Goal: Information Seeking & Learning: Learn about a topic

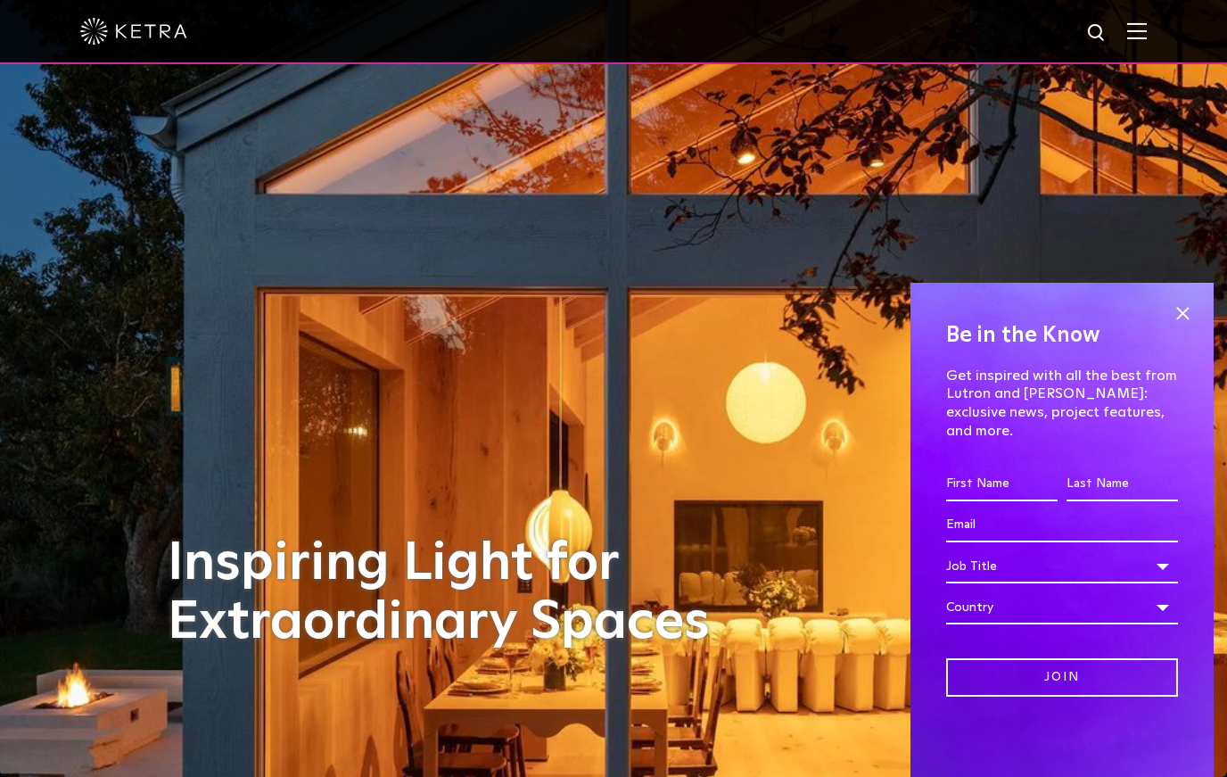
click at [920, 318] on div "Be in the Know Get inspired with all the best from Lutron and Ketra: exclusive …" at bounding box center [1062, 530] width 303 height 494
click at [920, 327] on span at bounding box center [1182, 314] width 27 height 27
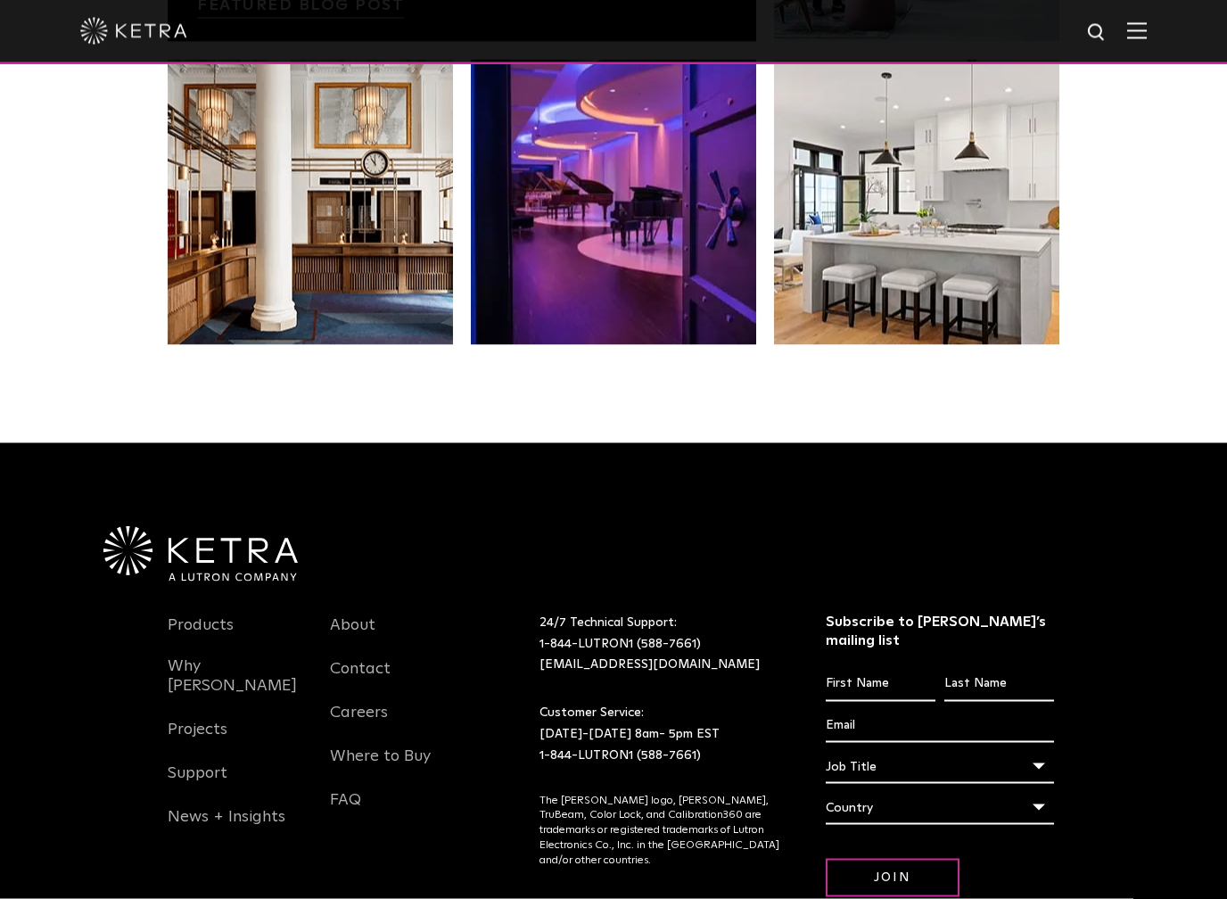
scroll to position [3684, 0]
click at [220, 656] on link "Why [PERSON_NAME]" at bounding box center [236, 686] width 136 height 61
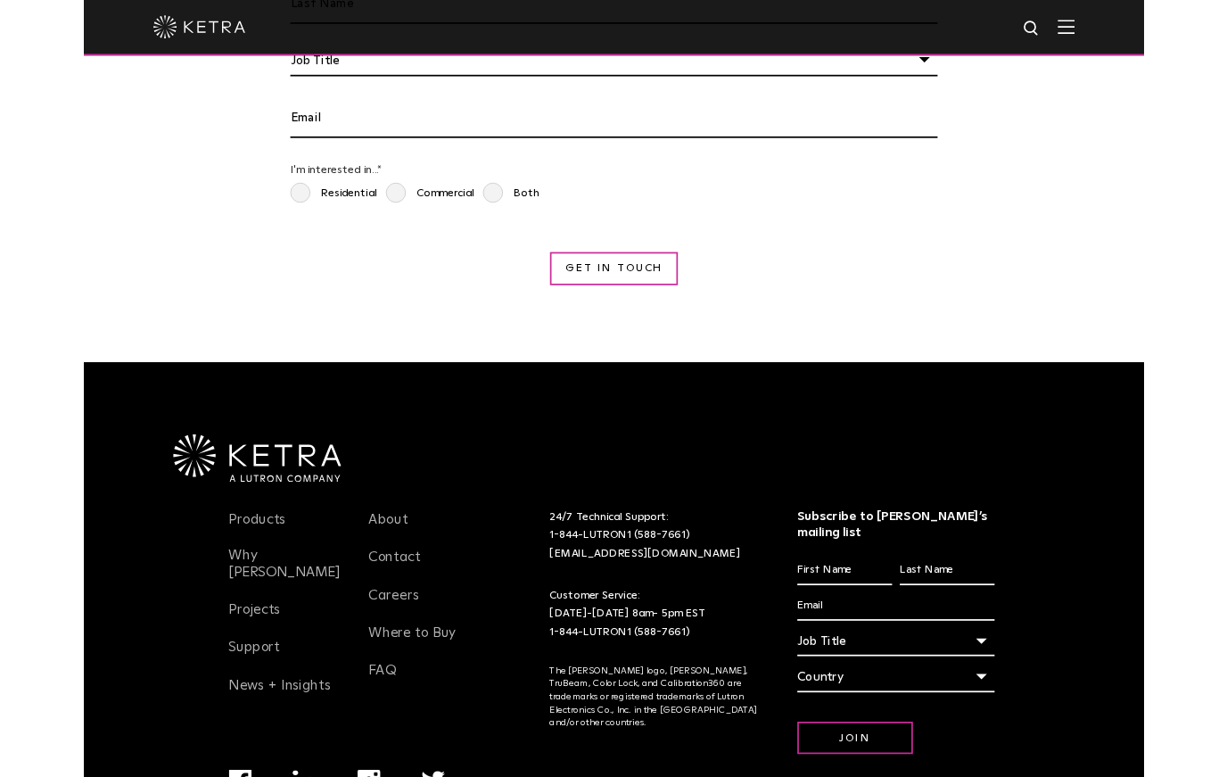
scroll to position [3352, 0]
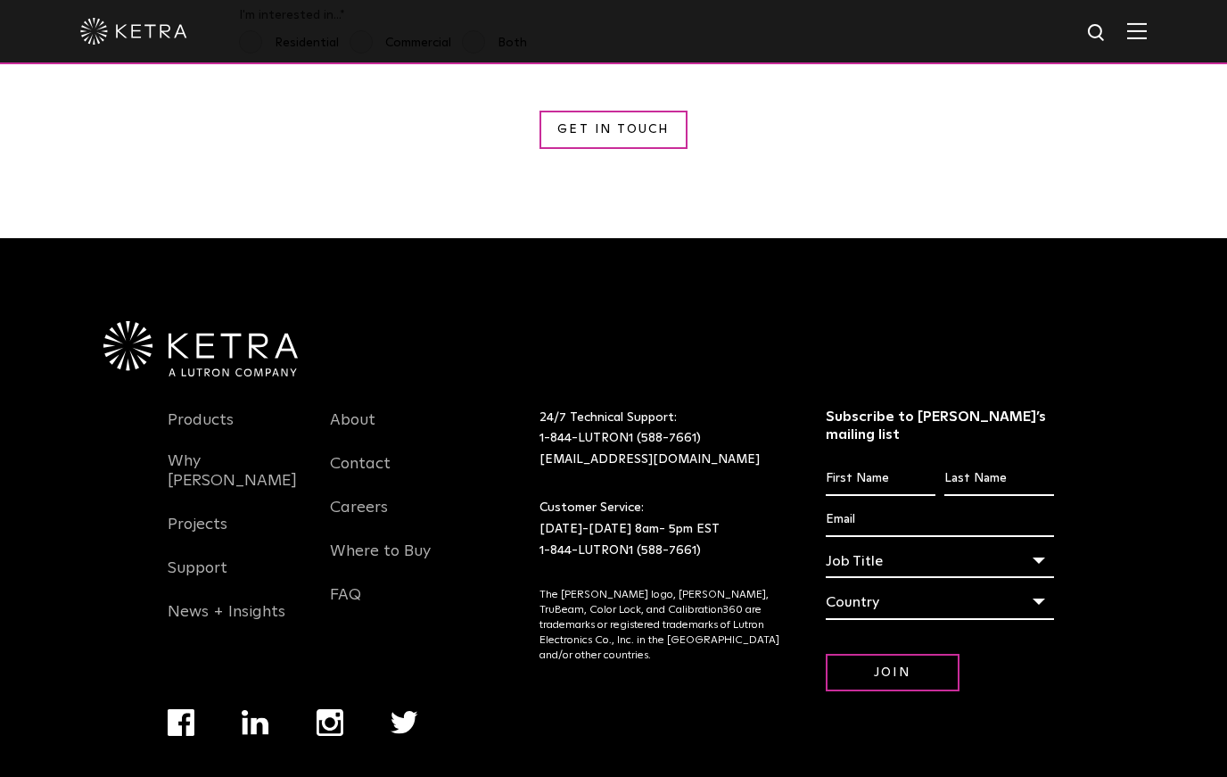
click at [195, 410] on link "Products" at bounding box center [201, 430] width 66 height 41
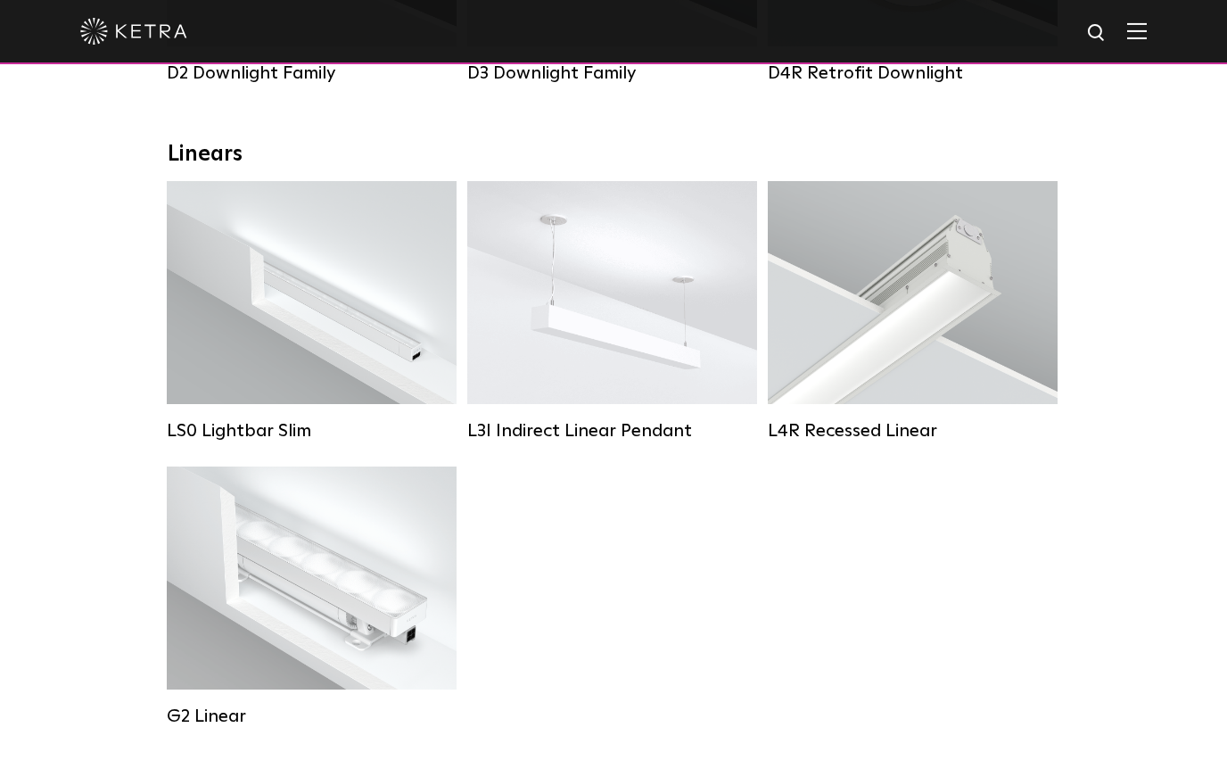
scroll to position [569, 0]
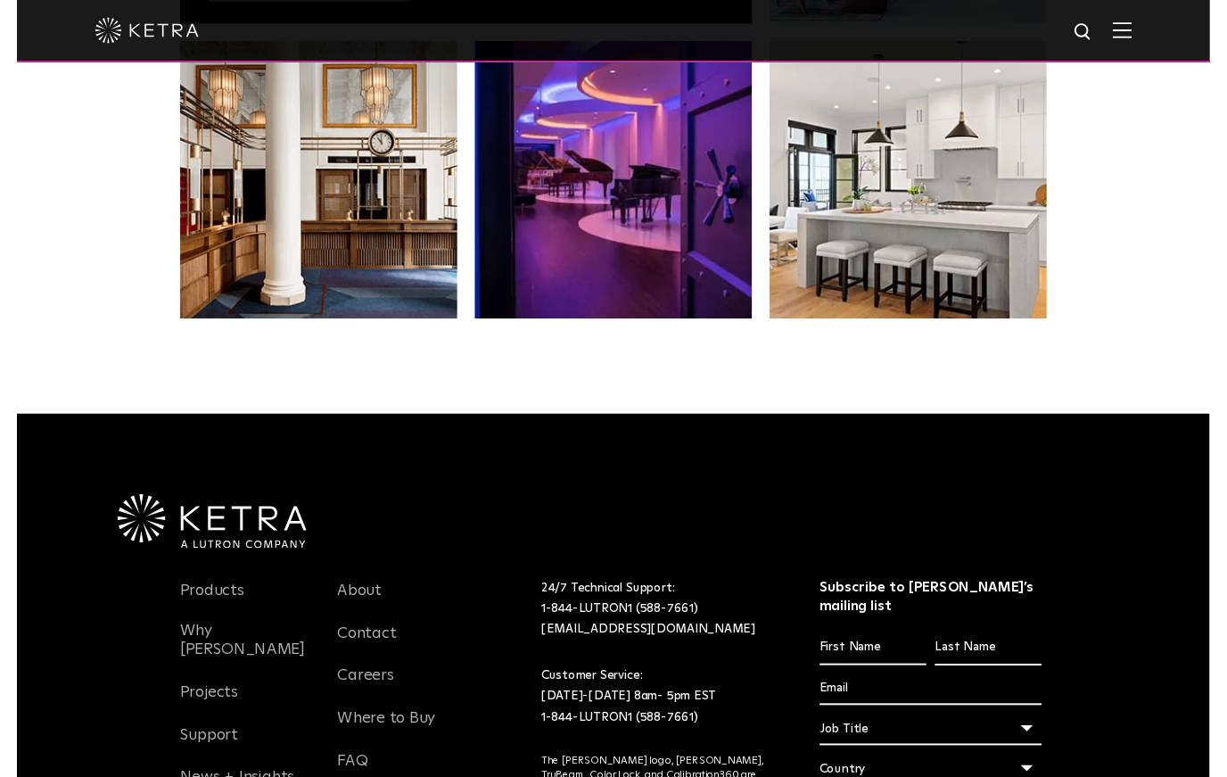
scroll to position [3610, 0]
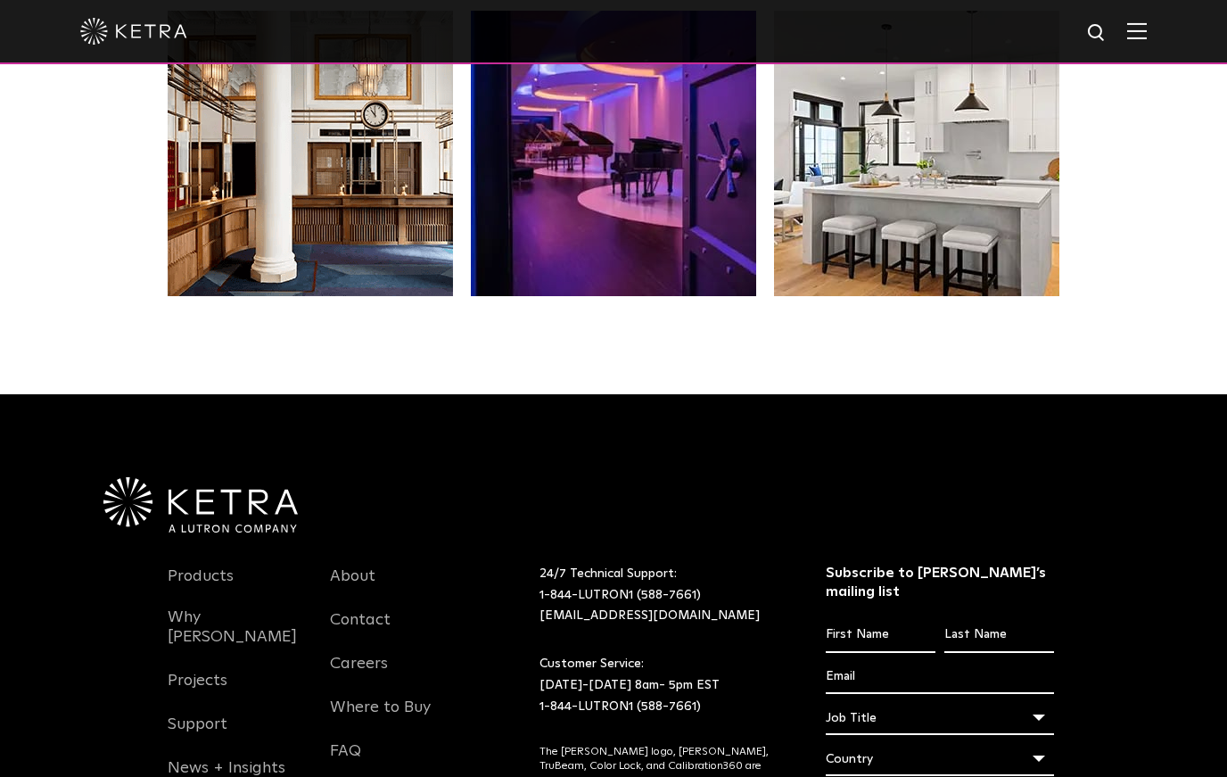
click at [208, 671] on link "Projects" at bounding box center [198, 691] width 60 height 41
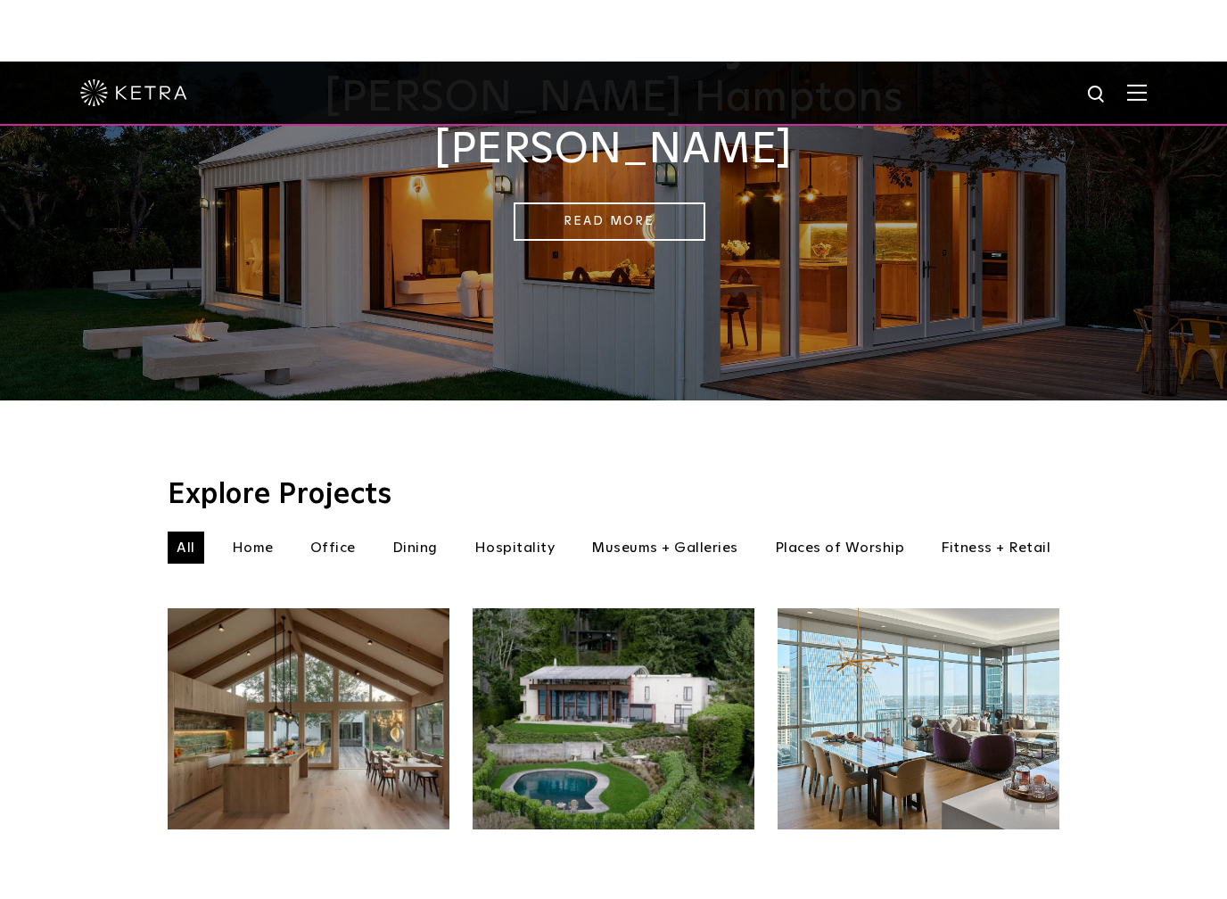
scroll to position [257, 0]
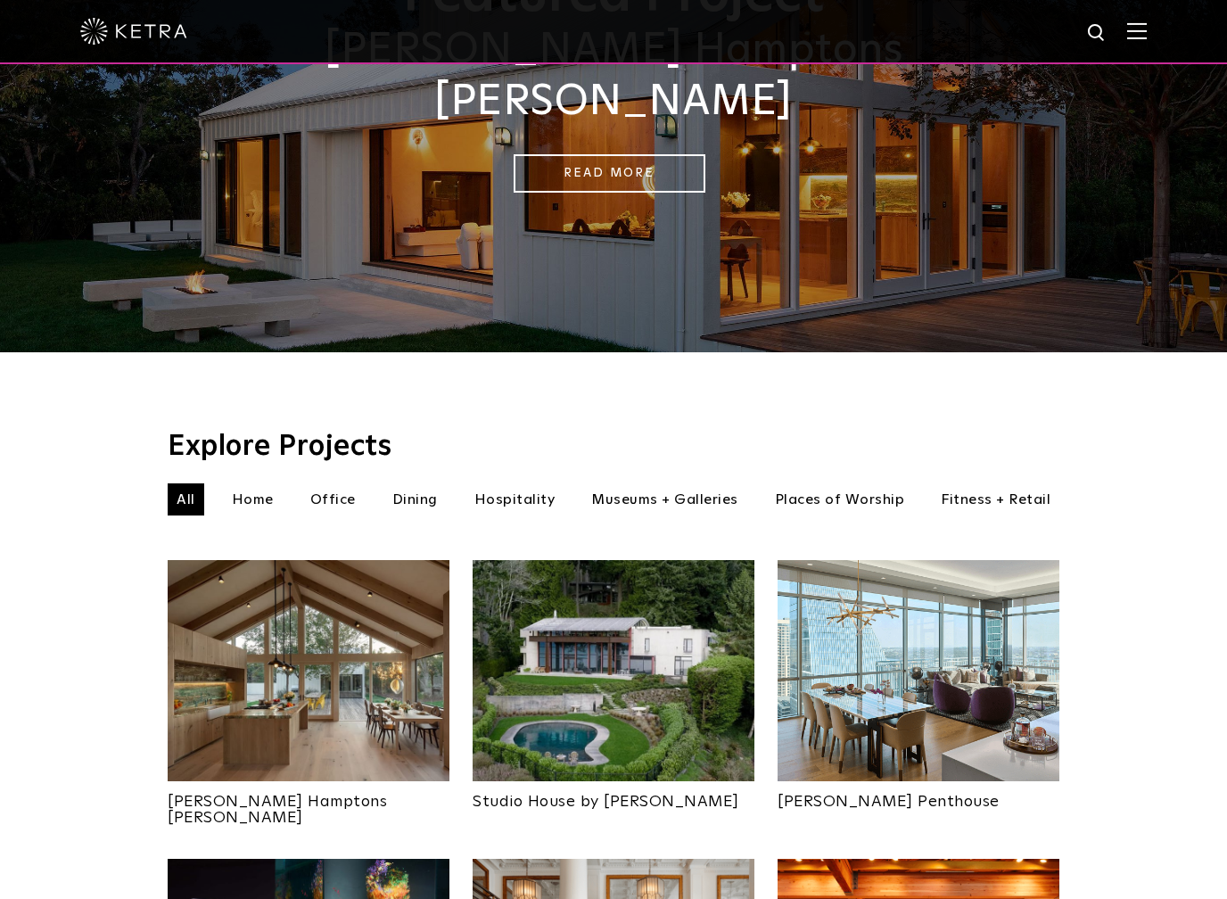
click at [363, 640] on img at bounding box center [309, 670] width 282 height 221
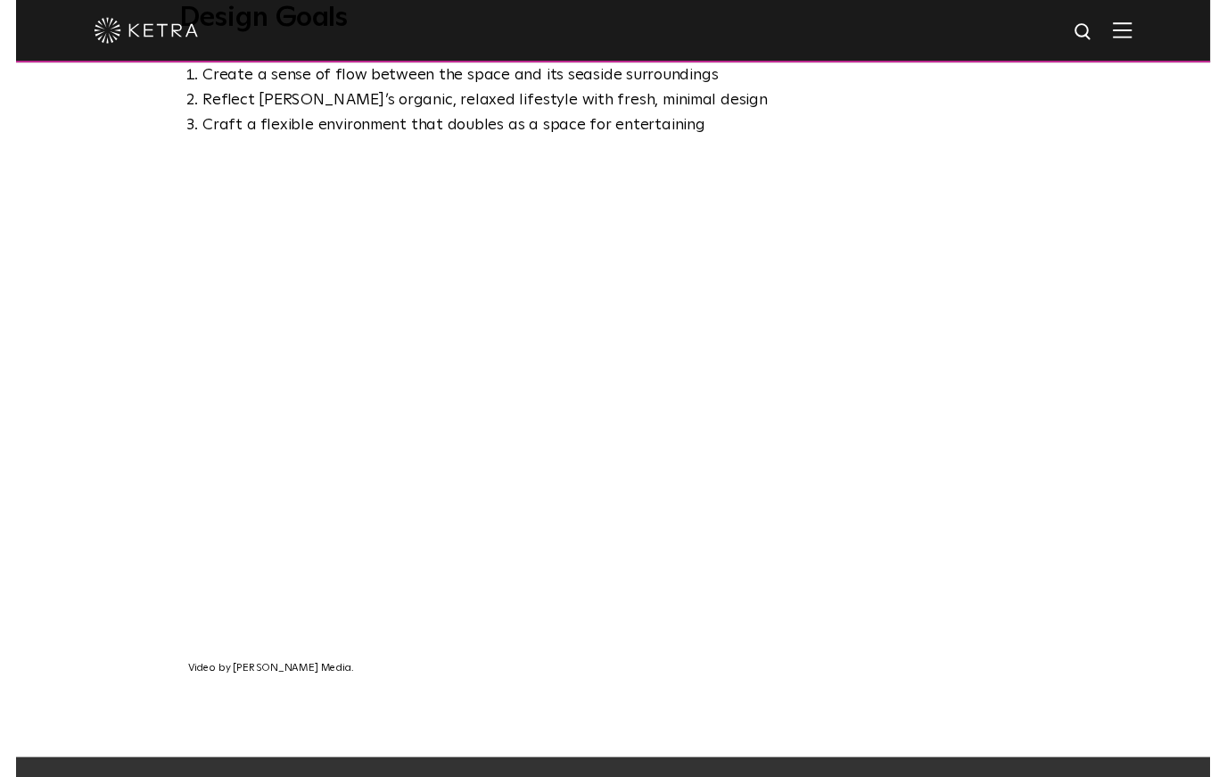
scroll to position [1148, 0]
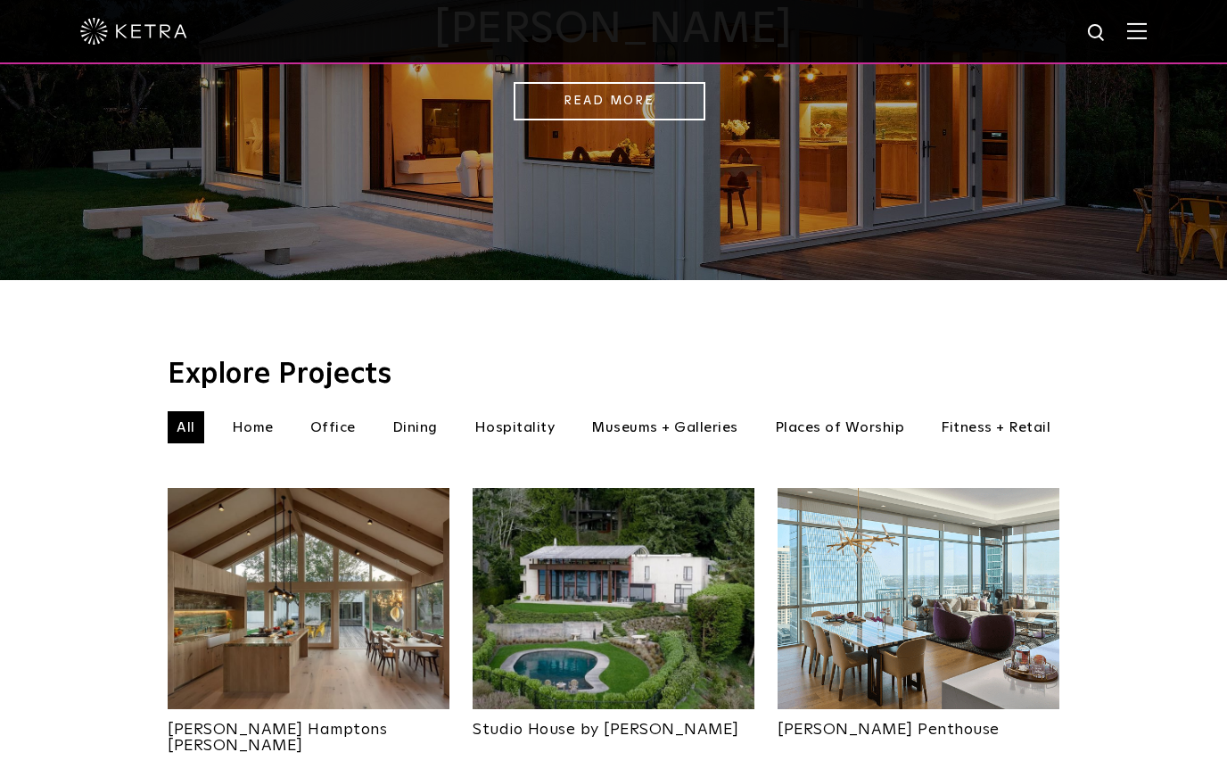
scroll to position [325, 0]
